Goal: Task Accomplishment & Management: Manage account settings

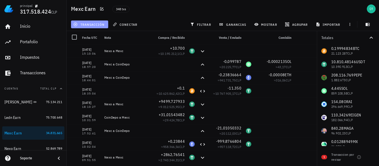
click at [82, 25] on span "transacción" at bounding box center [89, 24] width 30 height 4
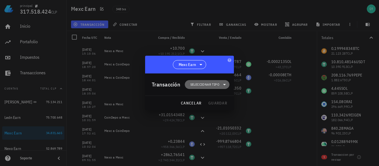
click at [201, 84] on span "Seleccionar tipo" at bounding box center [204, 85] width 29 height 6
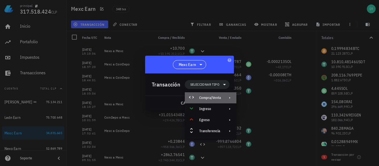
click at [215, 98] on div "Compra/Venta" at bounding box center [210, 98] width 22 height 4
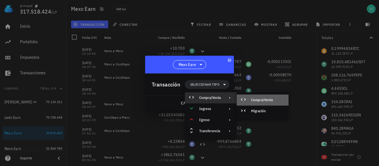
click at [249, 100] on div "Compra/Venta" at bounding box center [263, 100] width 52 height 11
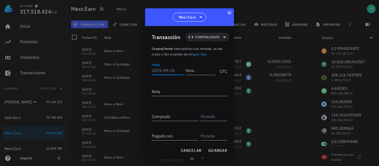
click at [165, 69] on input "Fecha" at bounding box center [168, 70] width 32 height 9
type input "[DATE]"
type input "15:56:37"
type input "0,09890712"
type input "BTC"
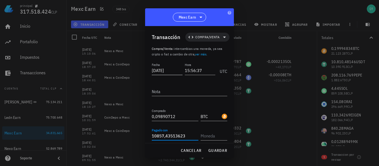
type input "10.857,43513623"
type input "USDT"
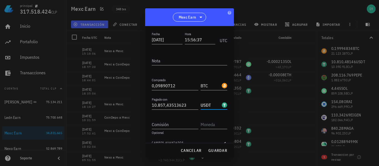
scroll to position [33, 0]
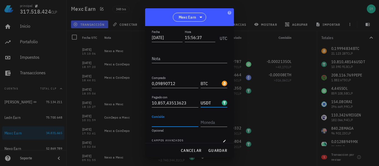
click at [183, 121] on input "Comisión" at bounding box center [175, 122] width 47 height 9
type input "5,42871756"
click at [213, 122] on input "text" at bounding box center [214, 122] width 26 height 9
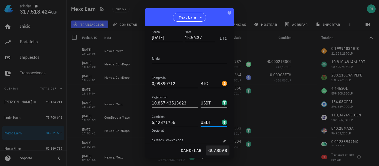
type input "USDT"
click at [219, 151] on span "guardar" at bounding box center [217, 150] width 19 height 5
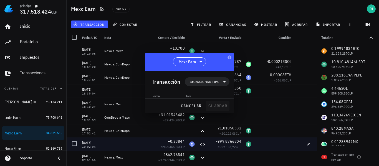
scroll to position [0, 0]
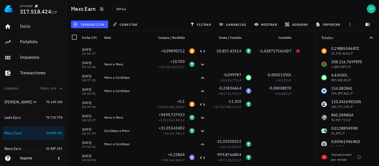
click at [105, 40] on div "Nota" at bounding box center [126, 37] width 49 height 13
click at [102, 24] on span "transacción" at bounding box center [89, 24] width 30 height 4
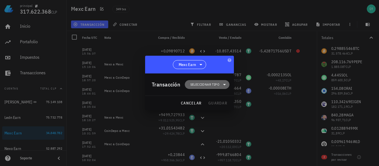
click at [216, 83] on span "Seleccionar tipo" at bounding box center [204, 85] width 29 height 6
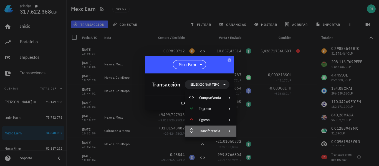
click at [221, 130] on div "Transferencia" at bounding box center [210, 131] width 22 height 4
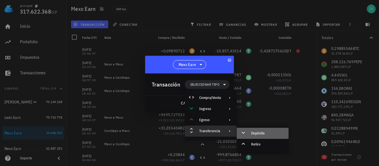
click at [265, 136] on div "Depósito" at bounding box center [263, 133] width 52 height 11
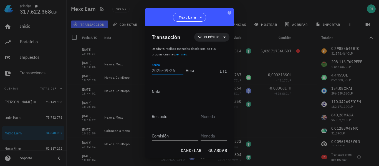
click at [173, 72] on input "Fecha" at bounding box center [168, 70] width 32 height 9
type input "[DATE]"
type input "09:32:04"
type textarea "Ledn a Mexc"
type input "1"
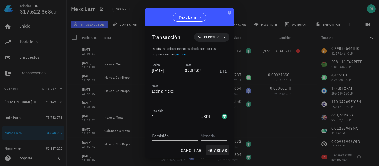
type input "USDT"
click at [221, 152] on span "guardar" at bounding box center [217, 150] width 19 height 5
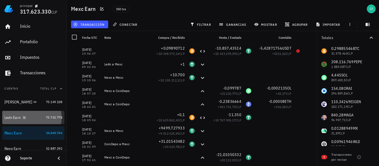
click at [15, 117] on div "Ledn Earn" at bounding box center [12, 117] width 16 height 5
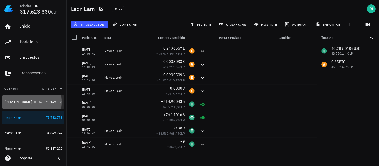
click at [11, 102] on div "[PERSON_NAME]" at bounding box center [18, 102] width 28 height 5
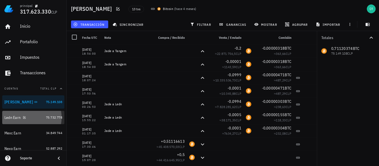
click at [12, 122] on div "Ledn Earn" at bounding box center [23, 118] width 39 height 12
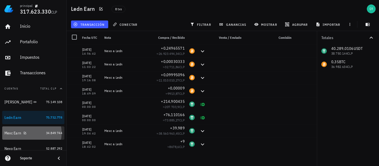
click at [13, 132] on div "Mexc Earn" at bounding box center [12, 133] width 17 height 5
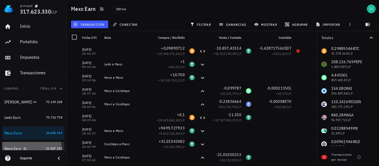
click at [14, 146] on div "Nexo Earn" at bounding box center [23, 149] width 39 height 12
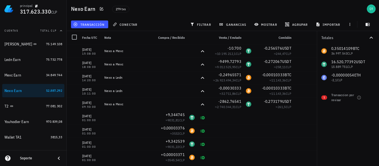
scroll to position [60, 0]
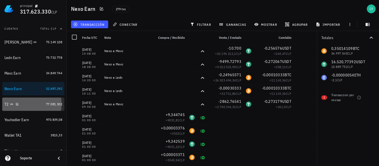
click at [23, 105] on div "T2" at bounding box center [23, 104] width 39 height 5
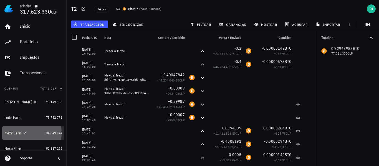
click at [29, 132] on div "Mexc Earn" at bounding box center [23, 133] width 39 height 5
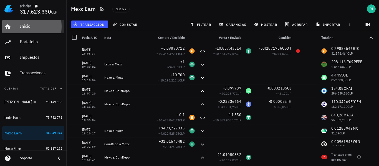
drag, startPoint x: 65, startPoint y: 84, endPoint x: 51, endPoint y: 27, distance: 58.5
click at [51, 27] on div "Inicio" at bounding box center [41, 26] width 42 height 5
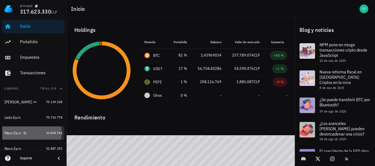
click at [16, 132] on div "Mexc Earn" at bounding box center [12, 133] width 17 height 5
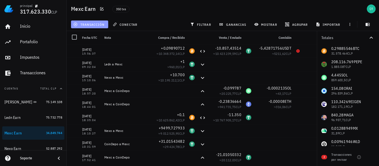
click at [96, 26] on span "transacción" at bounding box center [89, 24] width 30 height 4
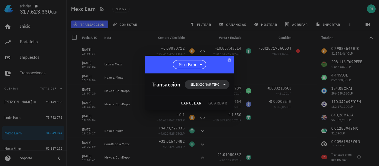
click at [206, 82] on span "Seleccionar tipo" at bounding box center [204, 85] width 29 height 6
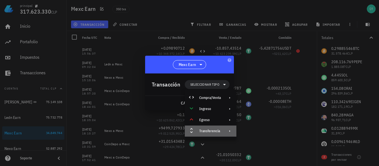
click at [212, 128] on div "Transferencia" at bounding box center [211, 131] width 52 height 11
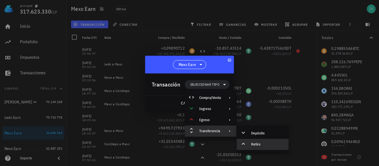
click at [254, 147] on div "Retiro" at bounding box center [263, 144] width 52 height 11
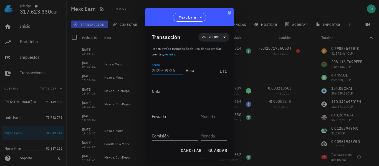
click at [168, 70] on input "Fecha" at bounding box center [168, 70] width 32 height 9
type input "[DATE]"
type input "16:09:01"
type textarea "Mexc a Ledn"
type input "0,09999"
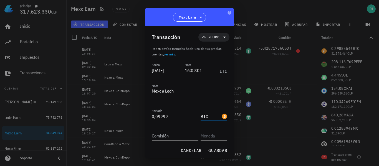
type input "BTC"
type input "0,00001"
click at [208, 130] on div at bounding box center [214, 134] width 27 height 12
click at [205, 134] on input "text" at bounding box center [214, 136] width 26 height 9
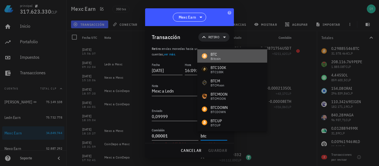
click at [230, 54] on div "BTC Bitcoin" at bounding box center [232, 55] width 70 height 13
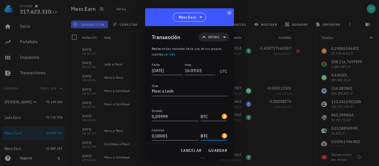
type input "BTC"
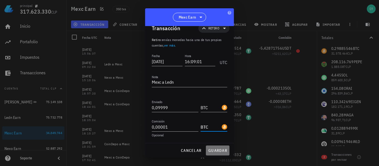
click at [213, 150] on span "guardar" at bounding box center [217, 150] width 19 height 5
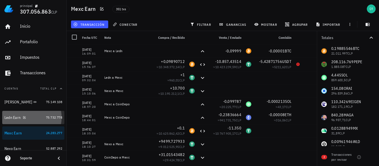
click at [13, 117] on div "Ledn Earn" at bounding box center [12, 117] width 16 height 5
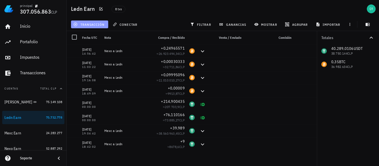
click at [97, 26] on span "transacción" at bounding box center [89, 24] width 30 height 4
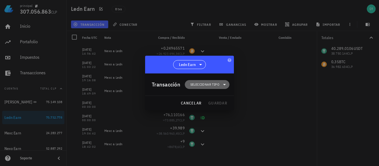
click at [202, 84] on span "Seleccionar tipo" at bounding box center [204, 85] width 29 height 6
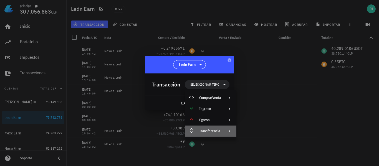
click at [213, 130] on div "Transferencia" at bounding box center [210, 131] width 22 height 4
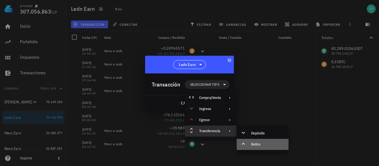
click at [257, 146] on div "Retiro" at bounding box center [267, 144] width 33 height 4
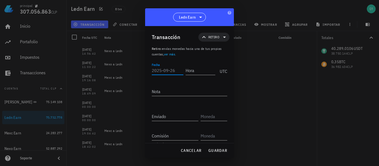
click at [173, 72] on input "Fecha" at bounding box center [168, 70] width 32 height 9
type input "[DATE]"
type input "17:49:17"
type textarea "K"
type textarea "Ledn a Mexc"
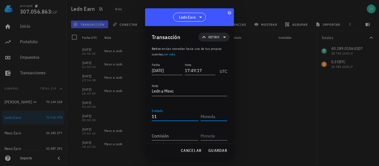
click at [188, 120] on input "11" at bounding box center [175, 116] width 47 height 9
type input "10"
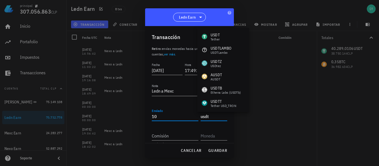
click at [178, 118] on input "10" at bounding box center [175, 116] width 47 height 9
type input "USDT"
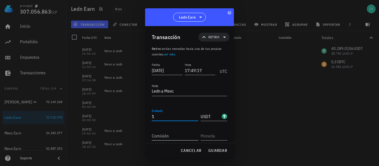
type input "1"
click at [175, 138] on input "Comisión" at bounding box center [175, 136] width 47 height 9
type input "10"
click at [207, 133] on input "text" at bounding box center [214, 136] width 26 height 9
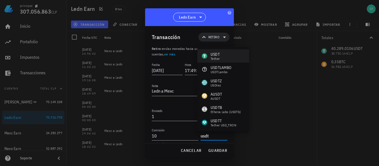
click at [226, 56] on div "USDT Tether" at bounding box center [223, 55] width 52 height 13
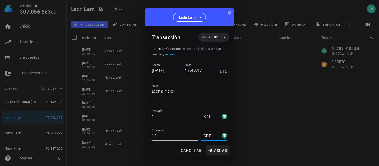
type input "USDT"
click at [216, 151] on span "guardar" at bounding box center [217, 150] width 19 height 5
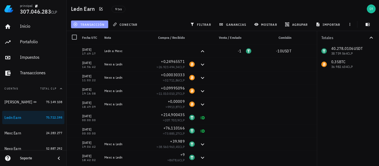
click at [91, 26] on span "transacción" at bounding box center [89, 24] width 30 height 4
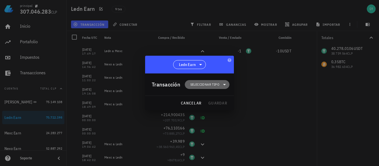
click at [198, 82] on span "Seleccionar tipo" at bounding box center [207, 84] width 38 height 9
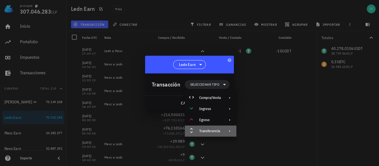
click at [212, 136] on div "Transferencia" at bounding box center [211, 131] width 52 height 11
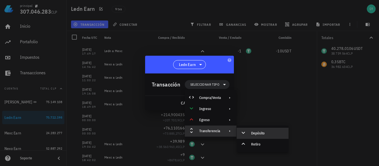
click at [251, 132] on div "Depósito" at bounding box center [267, 133] width 33 height 4
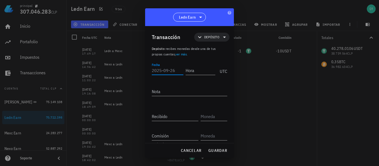
click at [178, 72] on input "Fecha" at bounding box center [168, 70] width 32 height 9
type input "[DATE]"
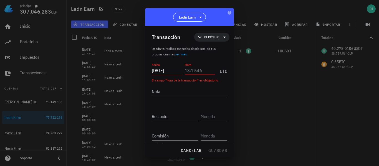
click at [189, 71] on div "Hora" at bounding box center [200, 70] width 31 height 9
type input "16:19:25"
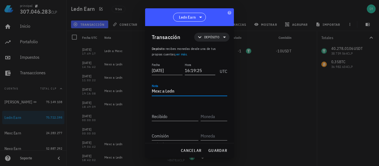
type textarea "Mexc a Ledn"
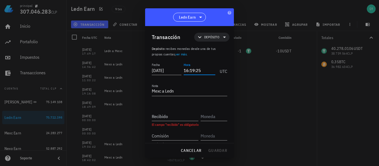
click at [203, 72] on input "16:19:25" at bounding box center [200, 70] width 32 height 9
type input "16:08:14"
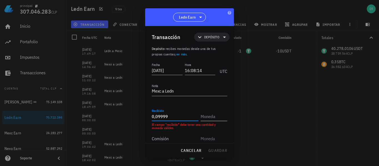
type input "0,09999"
click at [214, 117] on input "text" at bounding box center [214, 116] width 26 height 9
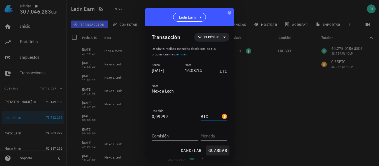
type input "BTC"
click at [213, 150] on span "guardar" at bounding box center [217, 150] width 19 height 5
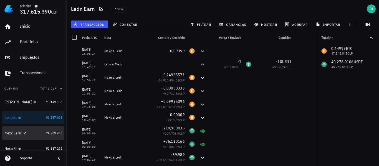
click at [10, 135] on div "Mexc Earn" at bounding box center [12, 133] width 17 height 5
